Goal: Obtain resource: Obtain resource

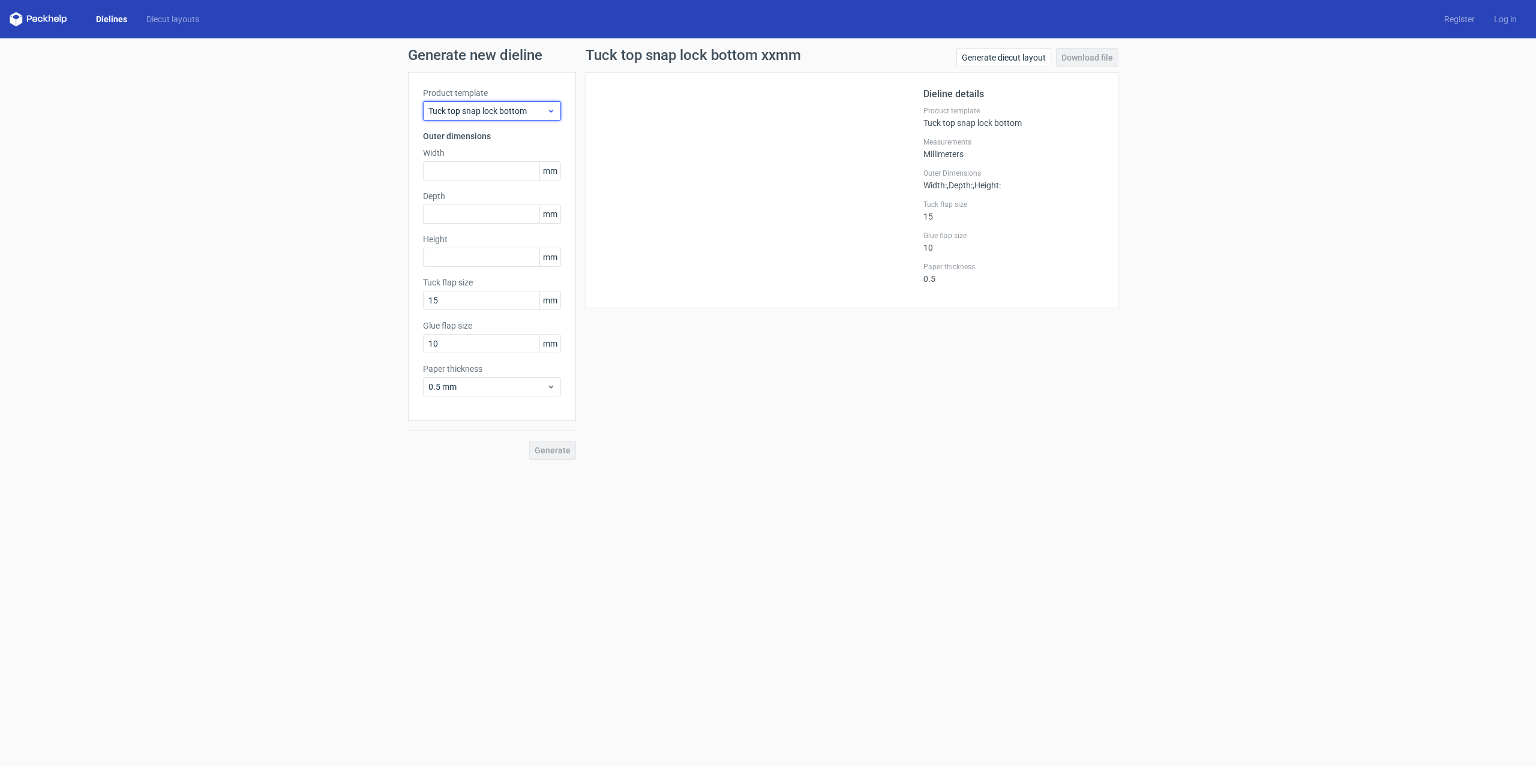
click at [515, 109] on span "Tuck top snap lock bottom" at bounding box center [487, 111] width 118 height 12
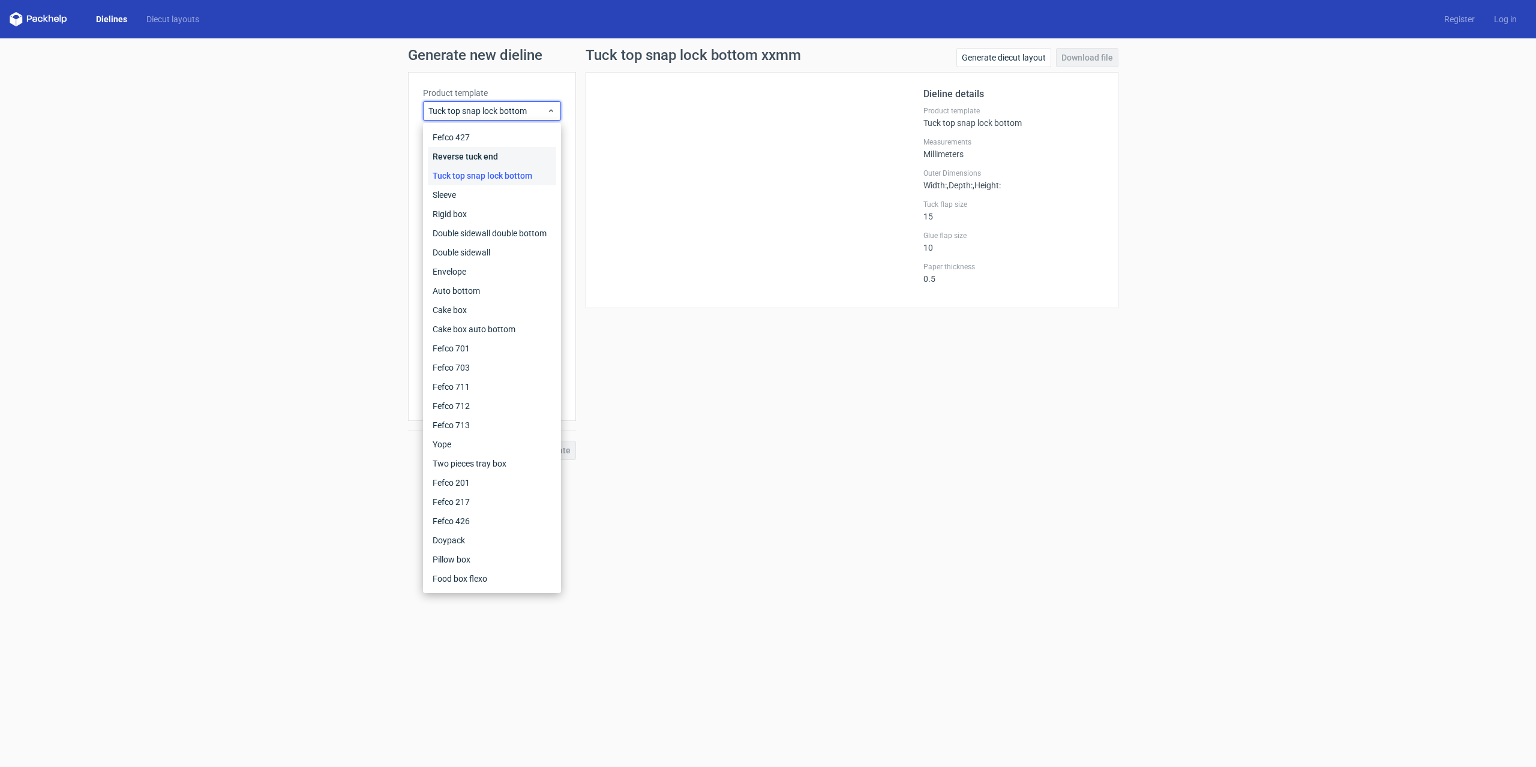
click at [475, 154] on div "Reverse tuck end" at bounding box center [492, 156] width 128 height 19
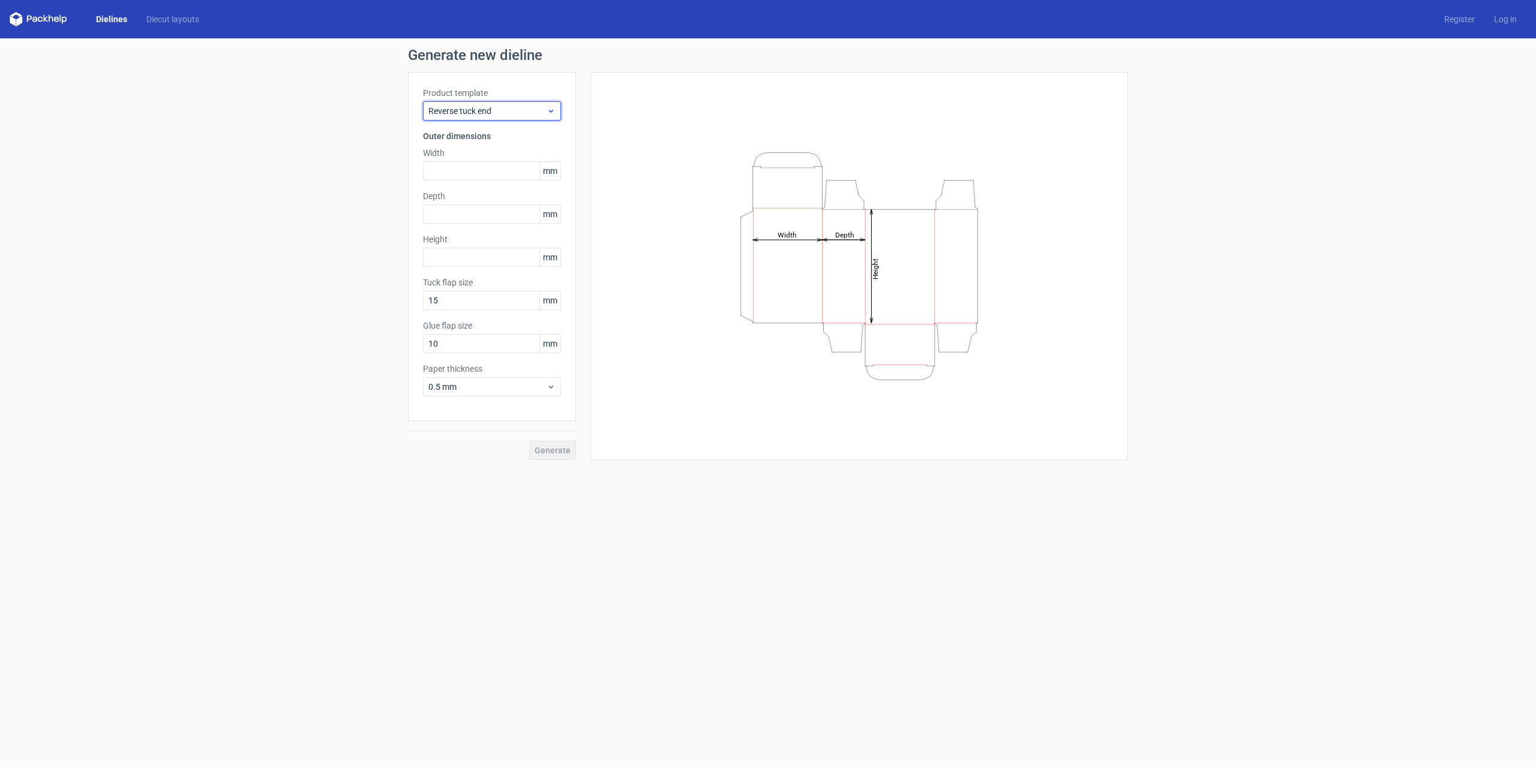
click at [504, 109] on span "Reverse tuck end" at bounding box center [487, 111] width 118 height 12
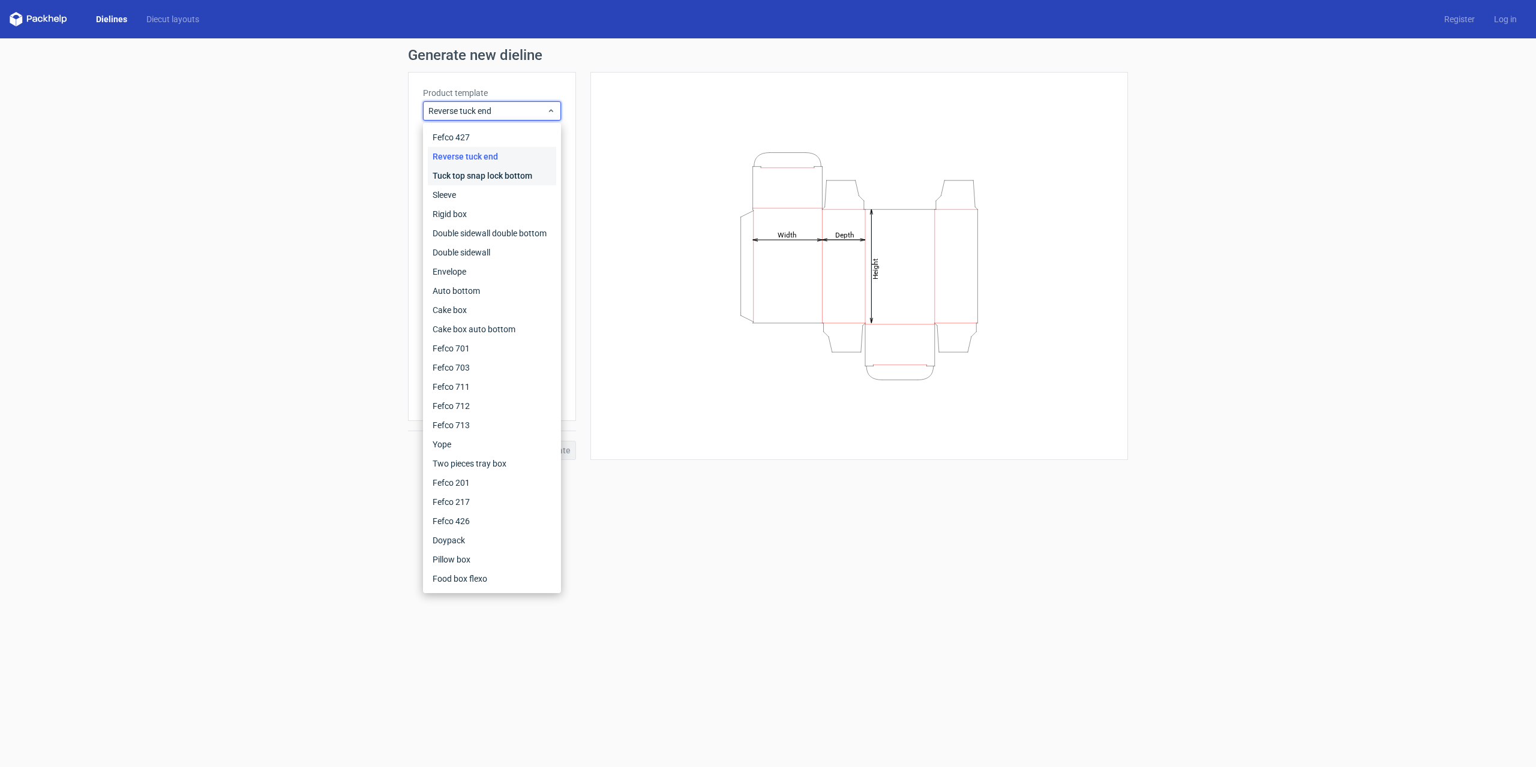
click at [489, 176] on div "Tuck top snap lock bottom" at bounding box center [492, 175] width 128 height 19
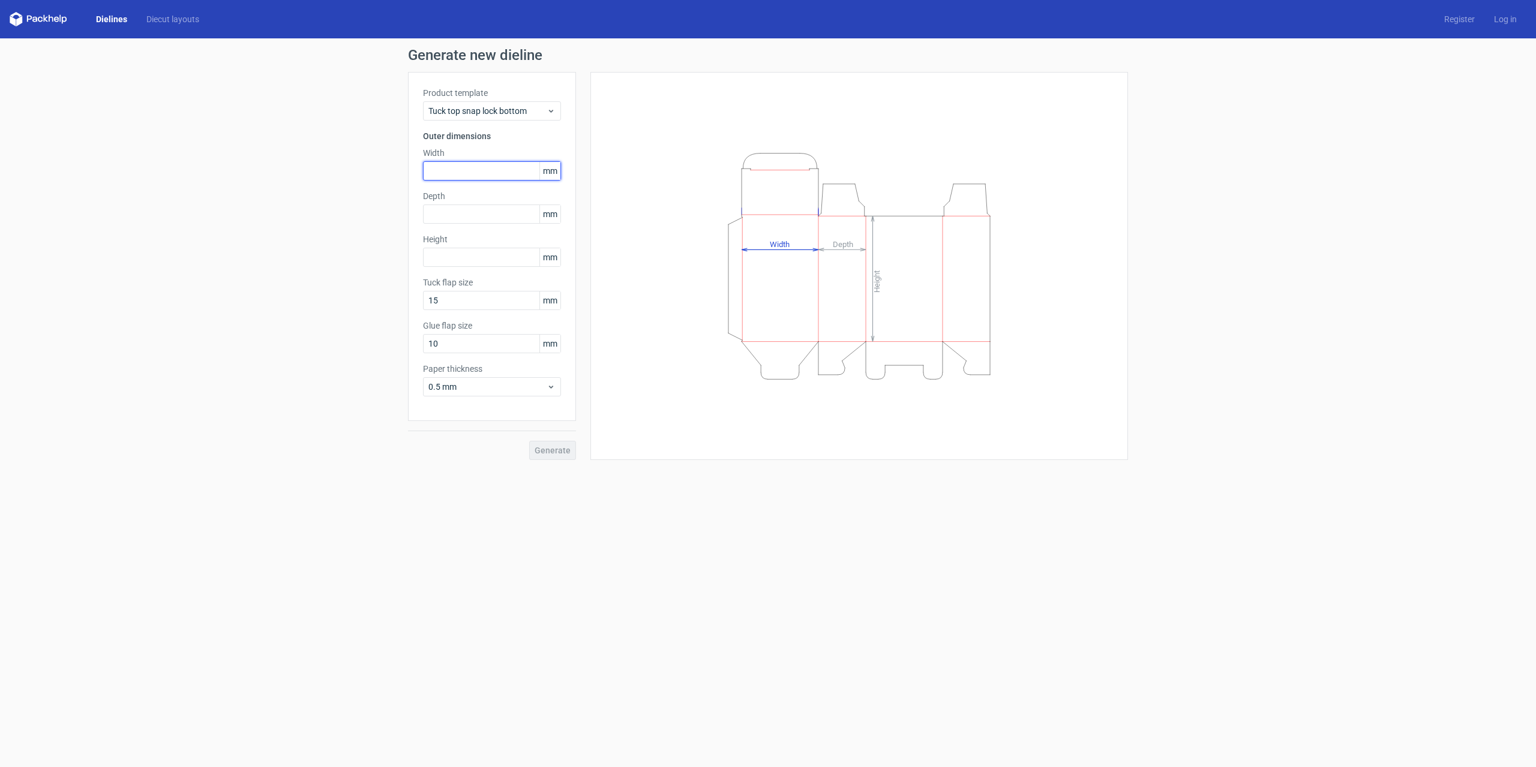
click at [477, 175] on input "text" at bounding box center [492, 170] width 138 height 19
type input "130"
type input "120"
type input "20"
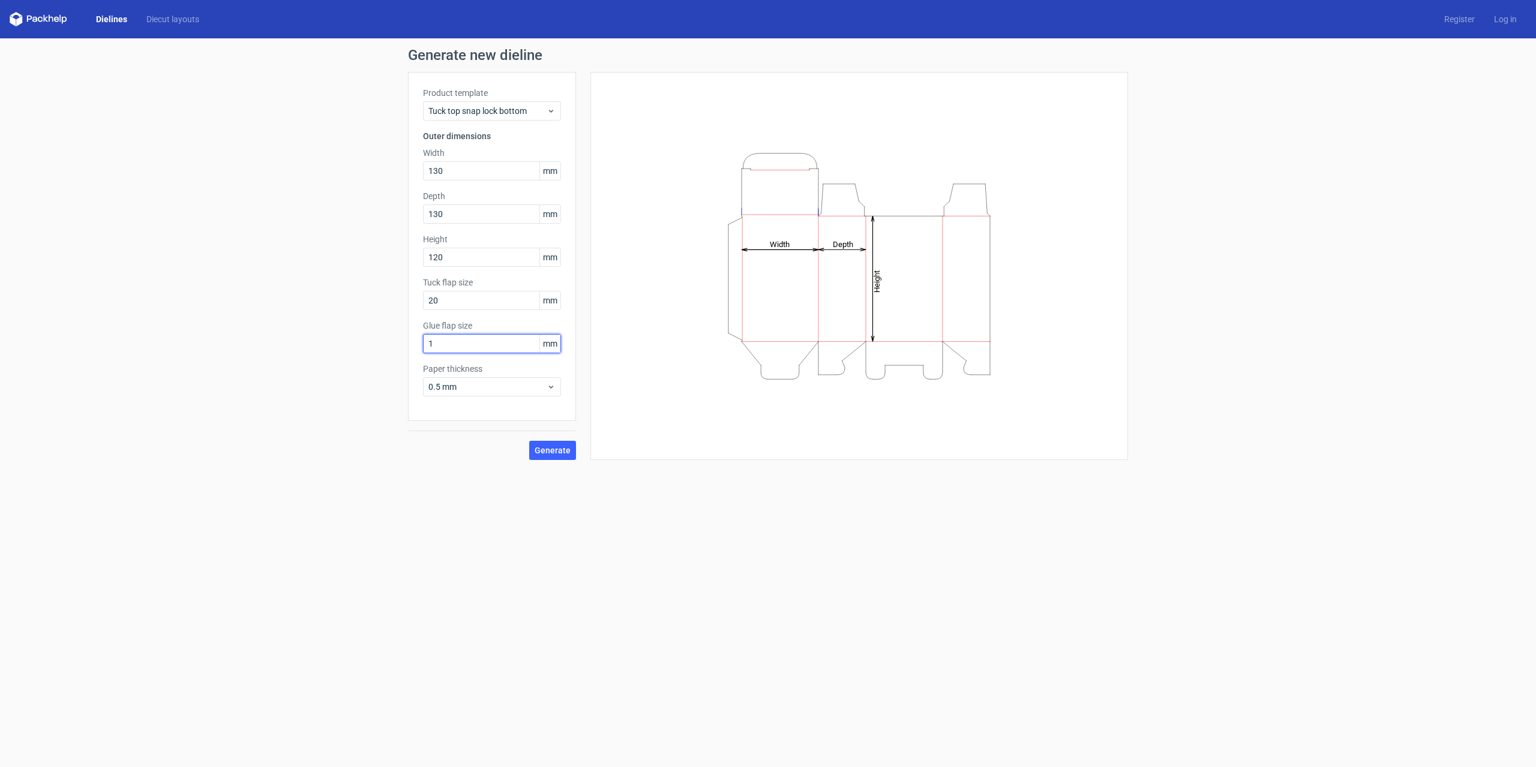
type input "15"
click at [510, 386] on span "0.5 mm" at bounding box center [487, 387] width 118 height 12
click at [456, 466] on div "1.5 mm" at bounding box center [492, 470] width 128 height 19
click at [557, 447] on span "Generate" at bounding box center [552, 450] width 36 height 8
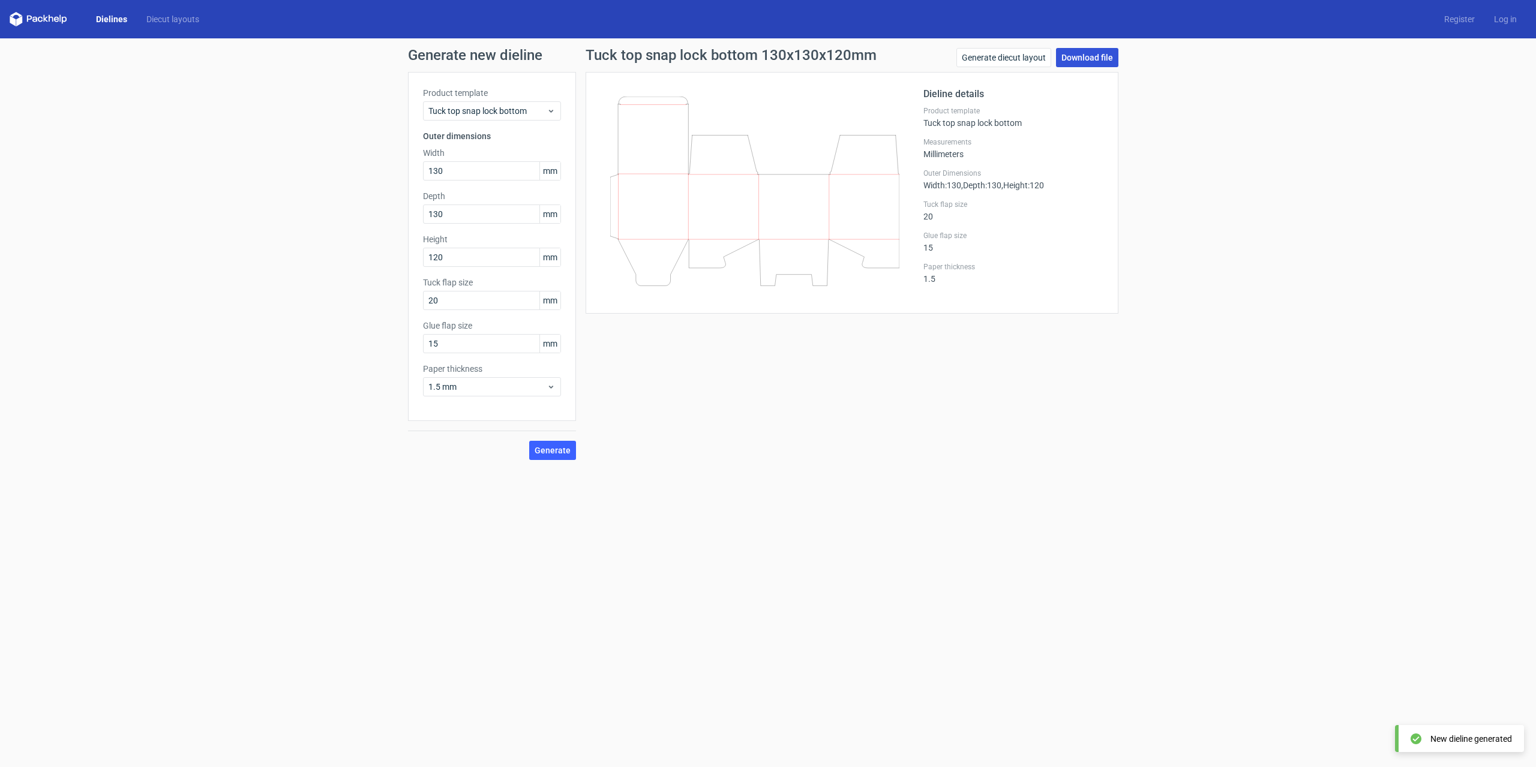
click at [1094, 58] on link "Download file" at bounding box center [1087, 57] width 62 height 19
